Goal: Check status: Check status

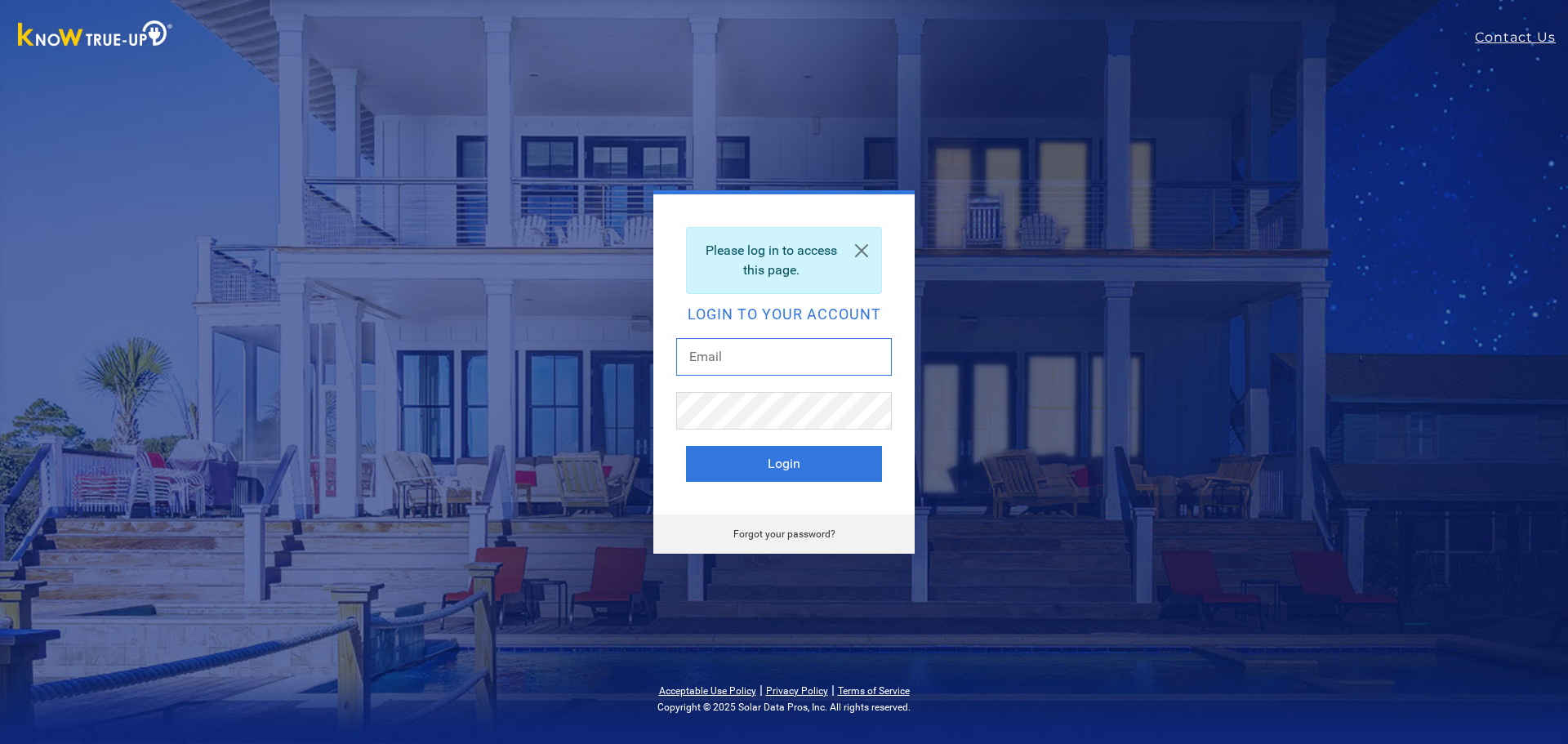
click at [730, 360] on input "text" at bounding box center [784, 357] width 216 height 37
type input "[EMAIL_ADDRESS][DOMAIN_NAME]"
click at [775, 459] on button "Login" at bounding box center [783, 463] width 196 height 36
click at [781, 462] on button "Login" at bounding box center [783, 463] width 196 height 36
click at [778, 533] on link "Forgot your password?" at bounding box center [784, 533] width 102 height 11
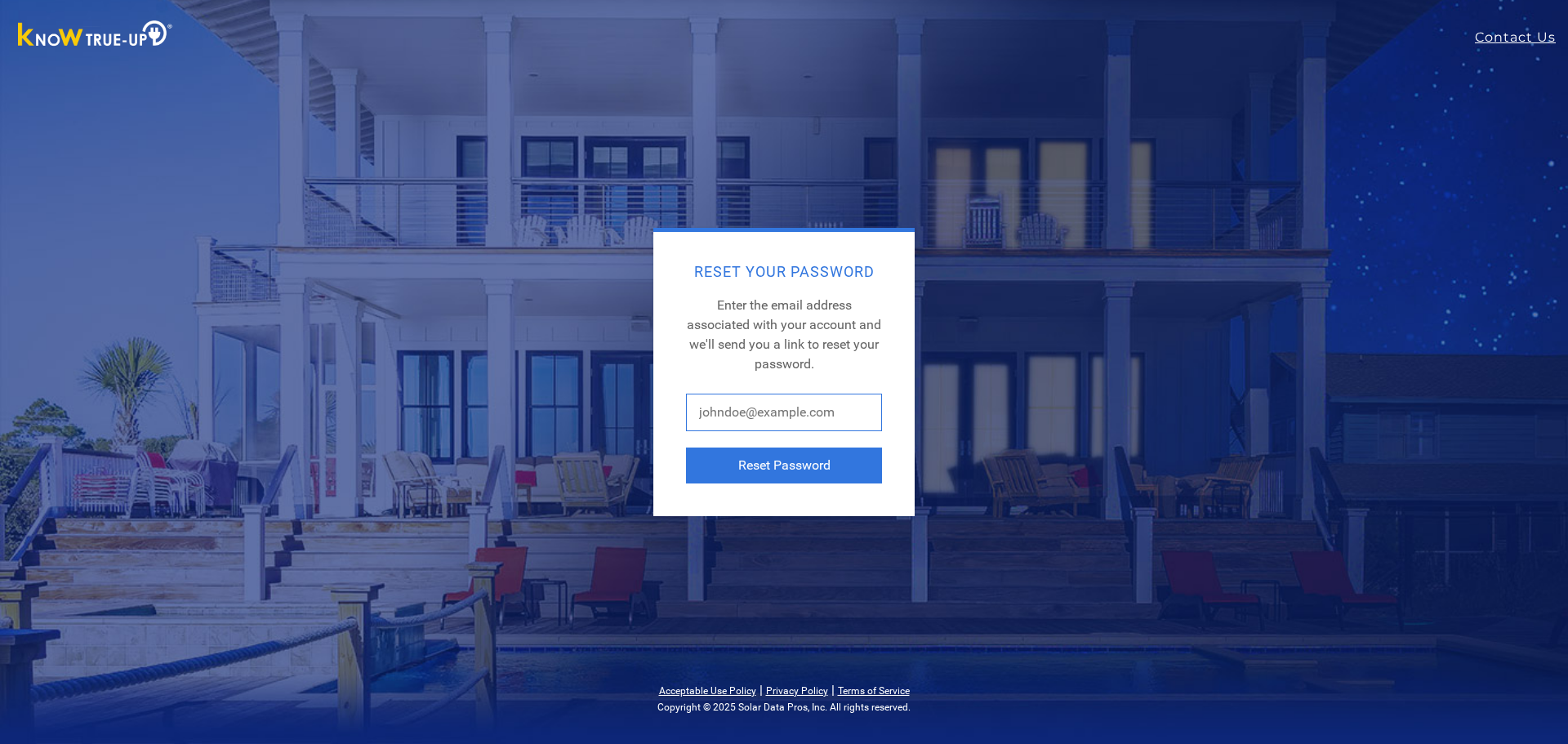
click at [782, 413] on input "text" at bounding box center [783, 412] width 196 height 37
type input "[EMAIL_ADDRESS][DOMAIN_NAME]"
click at [785, 464] on button "Reset Password" at bounding box center [783, 465] width 196 height 36
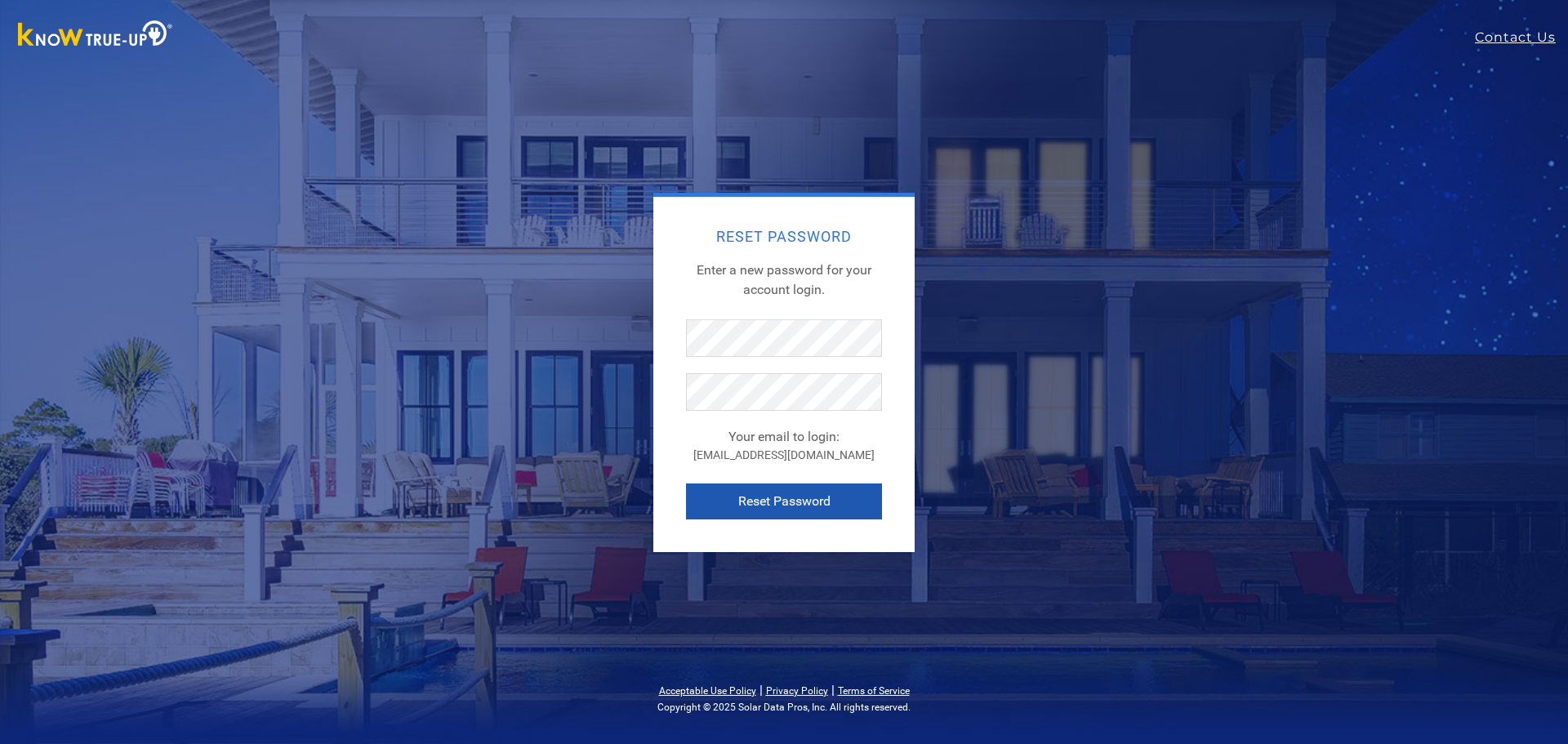
click at [827, 497] on button "Reset Password" at bounding box center [783, 501] width 196 height 36
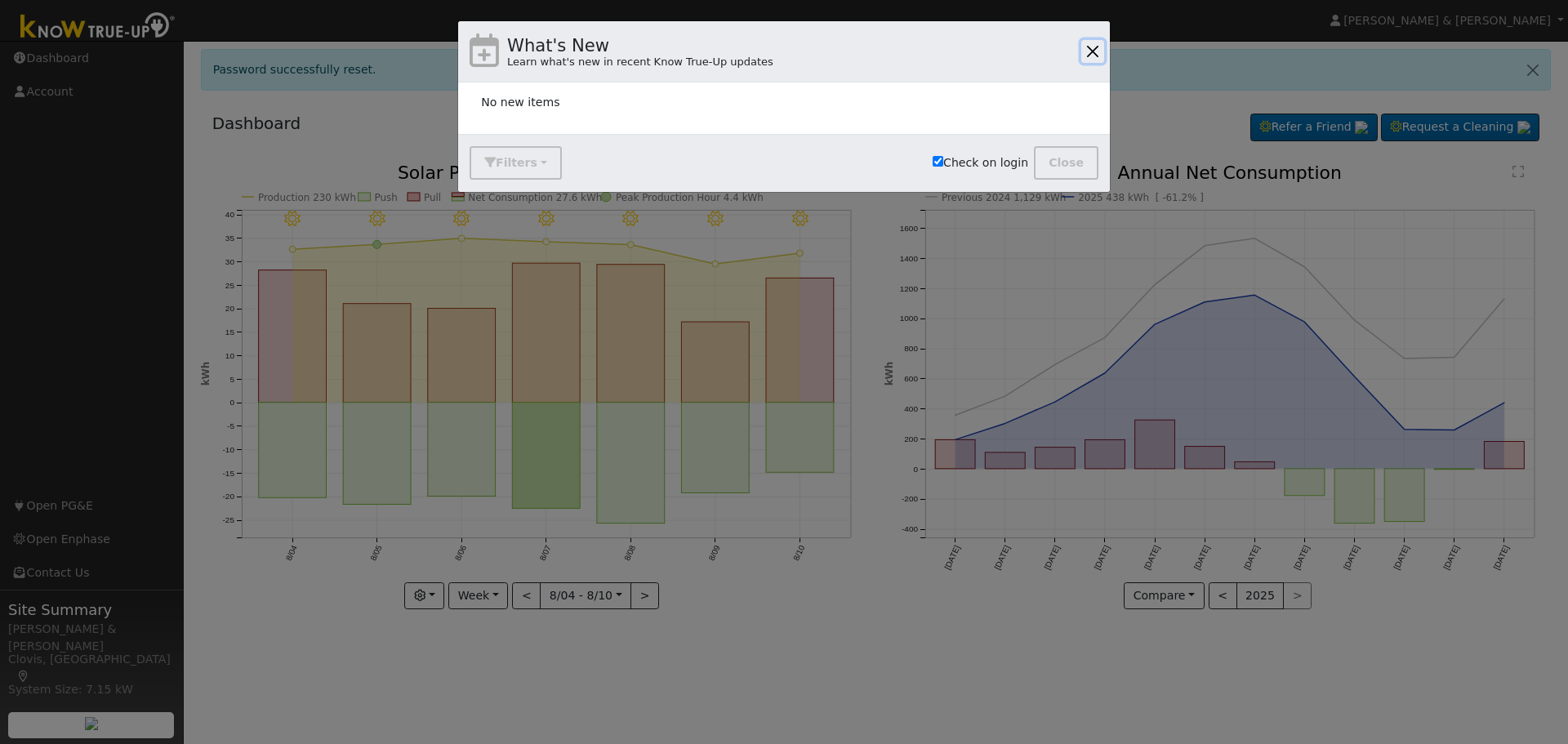
click at [1096, 52] on button "button" at bounding box center [1093, 51] width 23 height 23
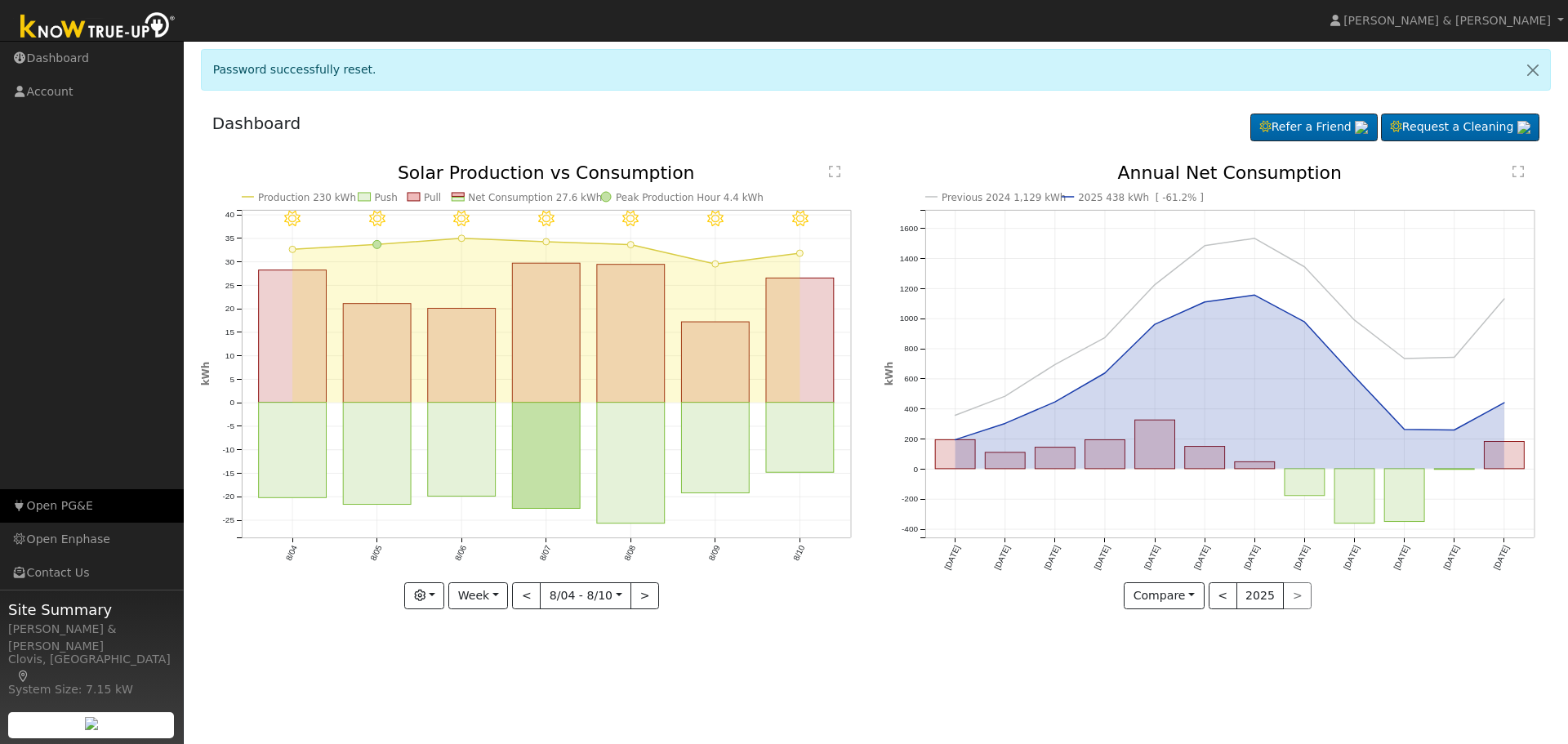
click at [64, 508] on link "Open PG&E" at bounding box center [91, 506] width 184 height 33
click at [527, 602] on button "<" at bounding box center [526, 596] width 29 height 28
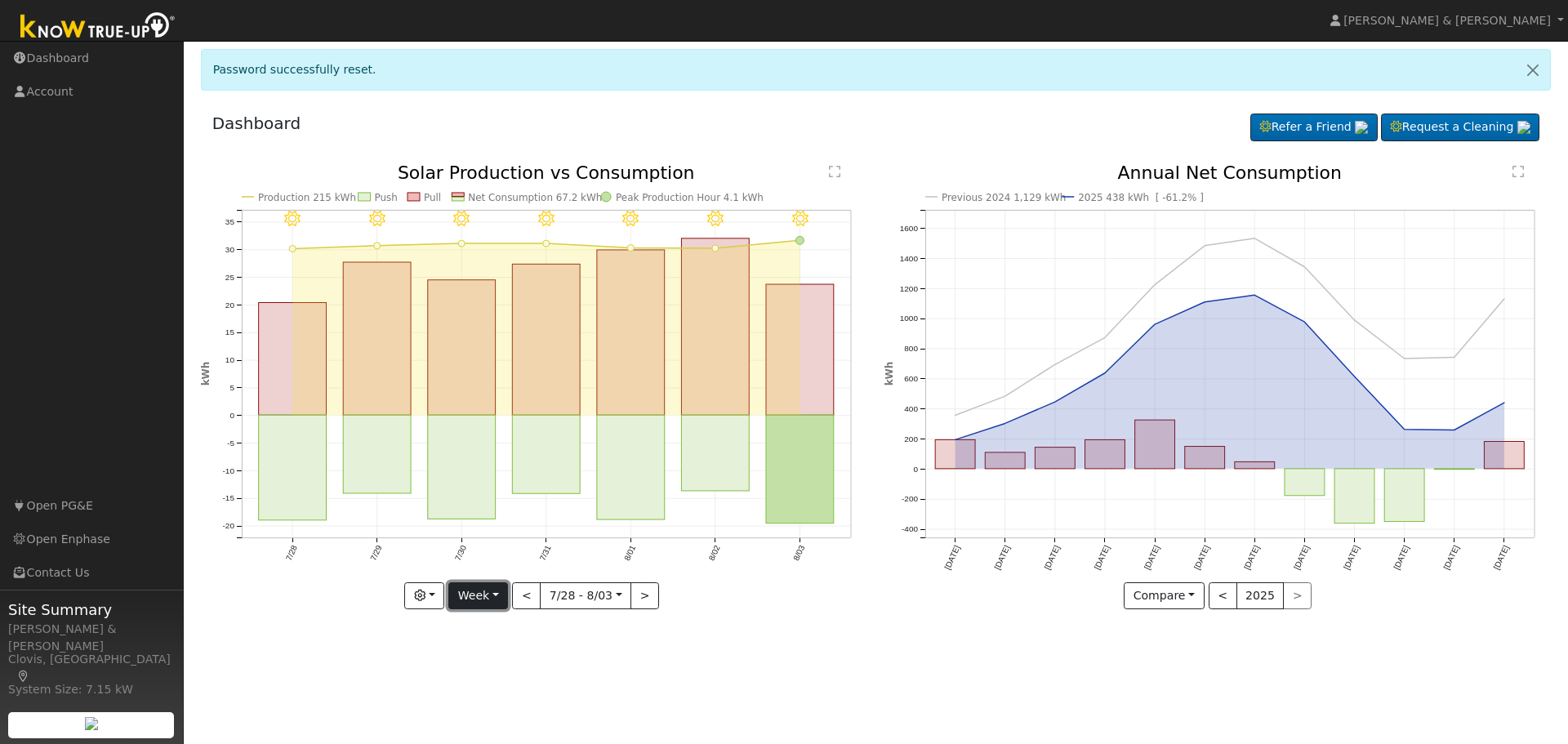
click at [495, 601] on button "Week" at bounding box center [478, 596] width 60 height 28
click at [485, 679] on link "Month" at bounding box center [506, 675] width 113 height 23
type input "[DATE]"
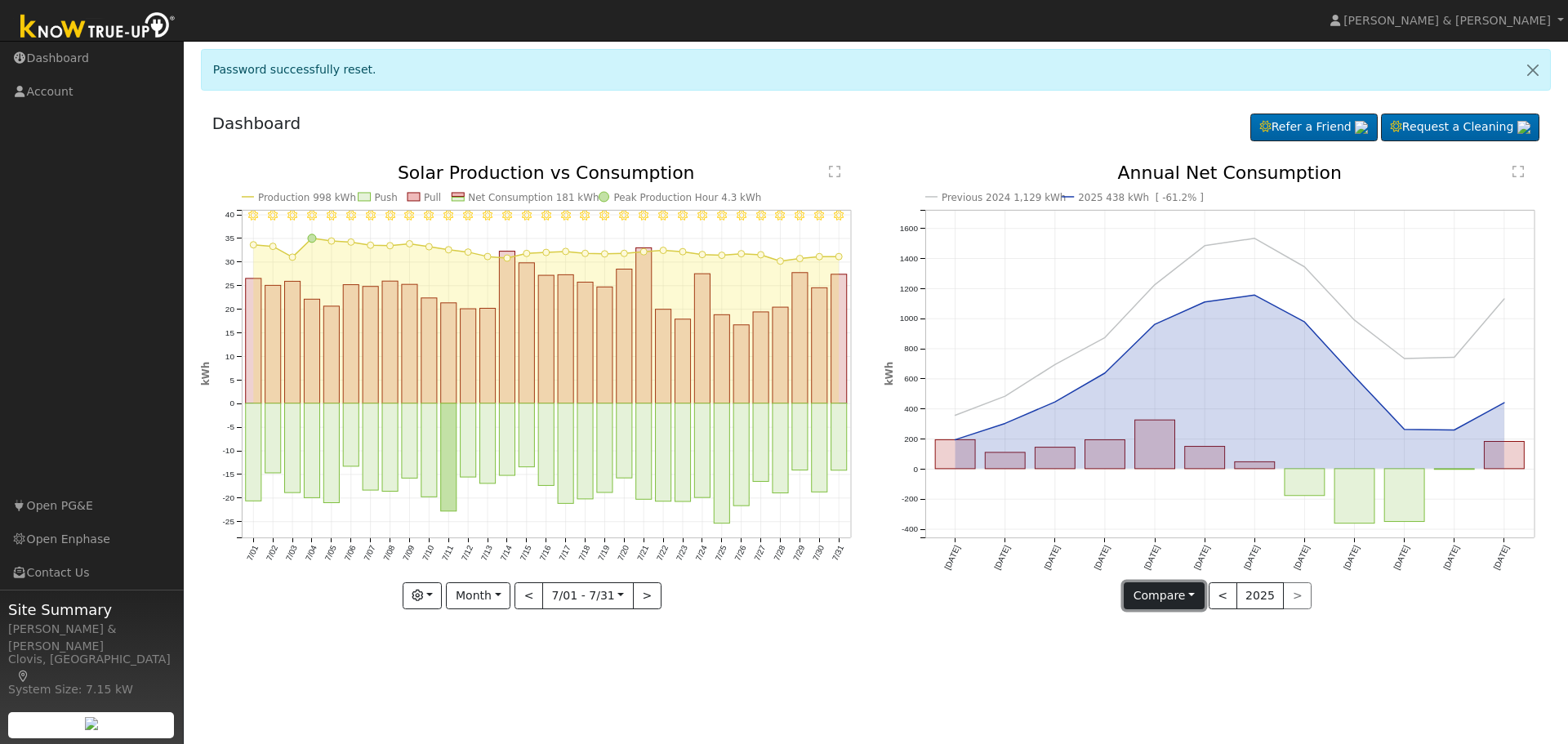
click at [1191, 593] on button "Compare" at bounding box center [1163, 596] width 81 height 28
click at [1178, 654] on link "Current Year" at bounding box center [1188, 653] width 127 height 23
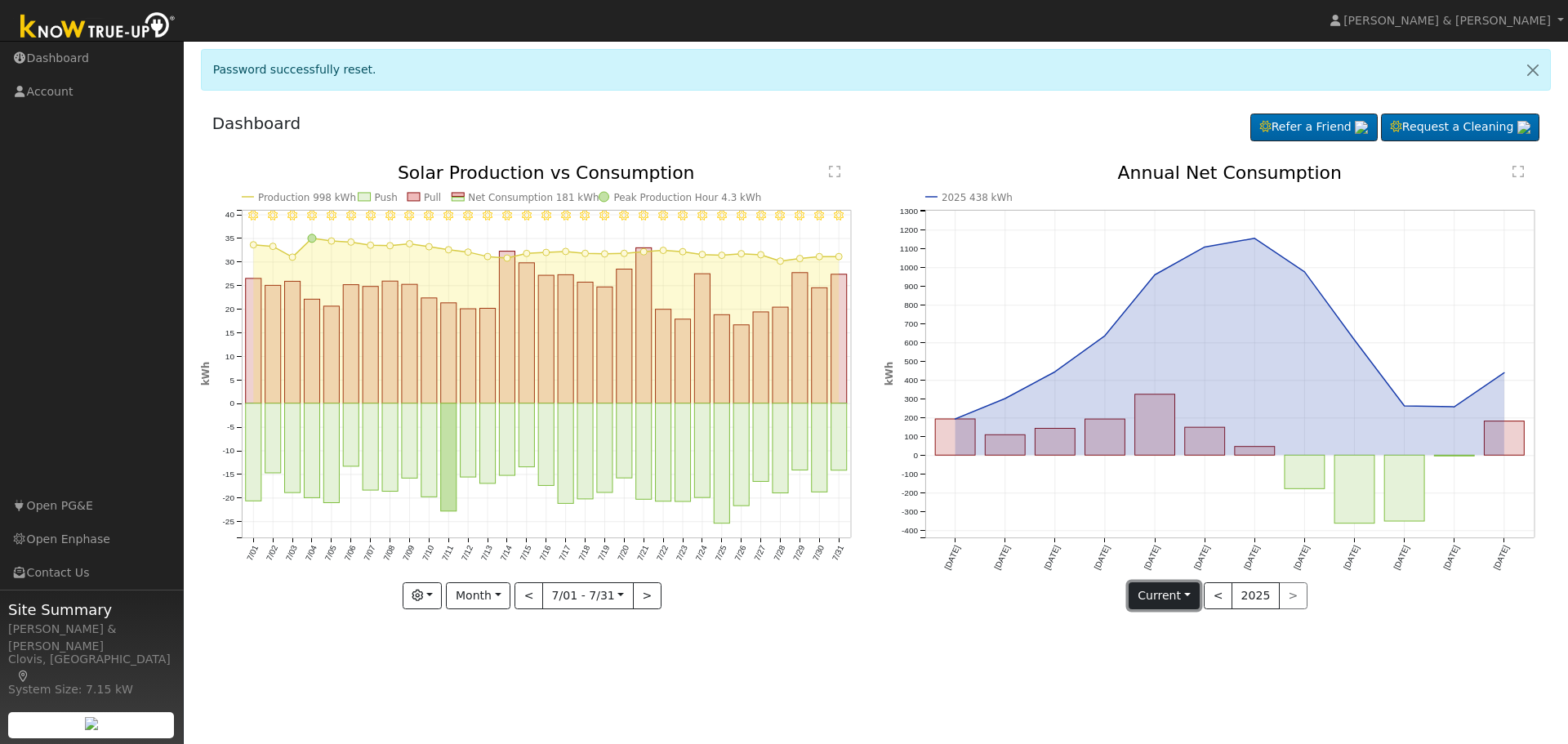
click at [1190, 590] on button "Current" at bounding box center [1164, 596] width 72 height 28
click at [1184, 630] on link "Compare Previous" at bounding box center [1193, 629] width 127 height 23
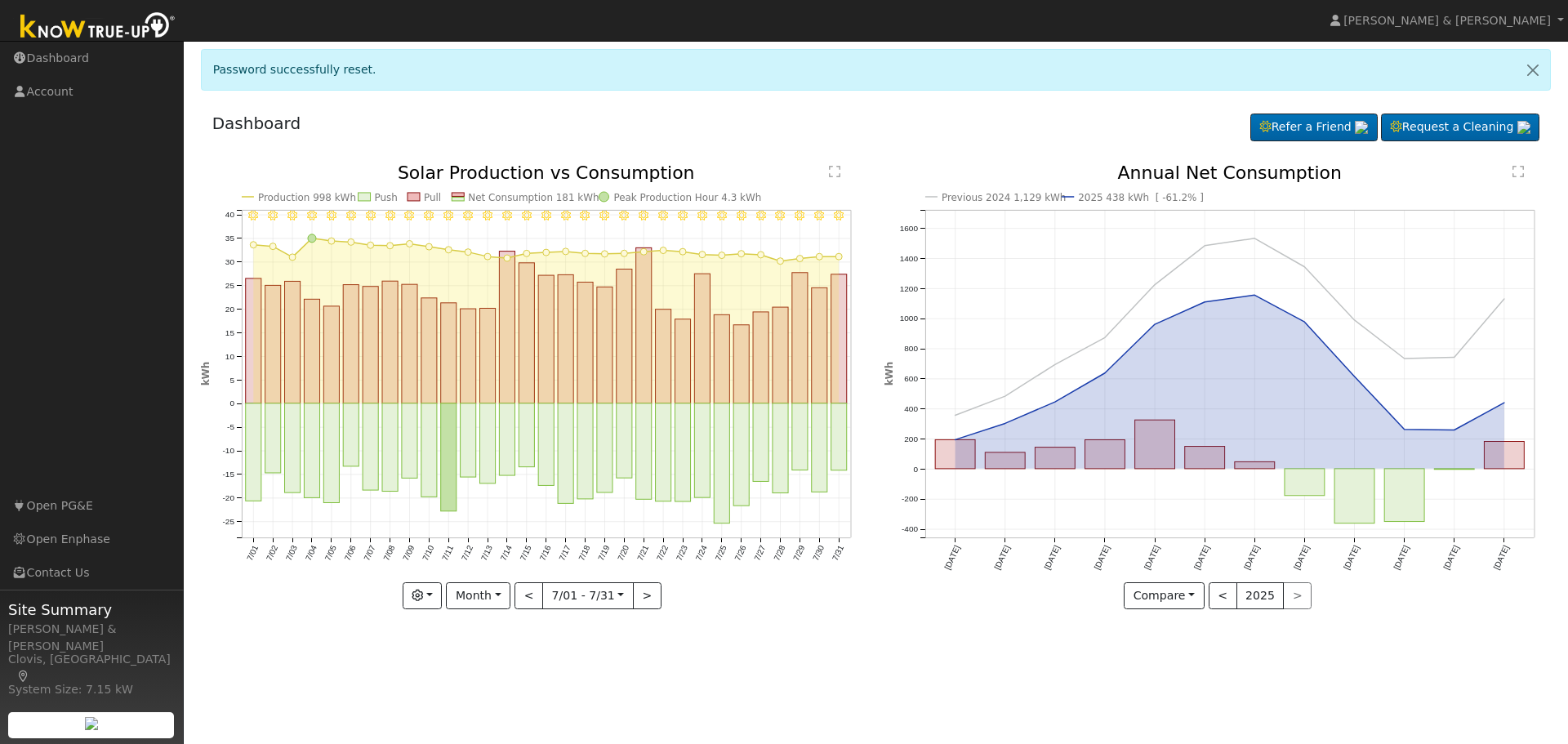
click at [774, 610] on div "7/31 - Clear 7/30 - Clear 7/29 - Clear 7/28 - Clear 7/27 - Clear 7/26 - Clear 7…" at bounding box center [534, 399] width 684 height 471
